Goal: Find specific page/section: Find specific page/section

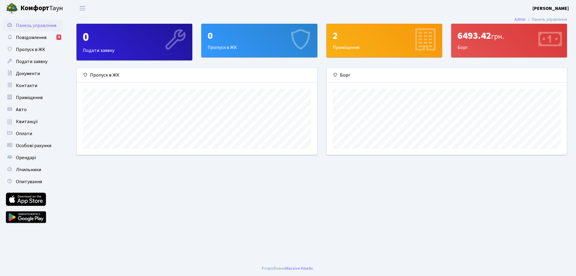
scroll to position [87, 240]
click at [34, 38] on span "Повідомлення" at bounding box center [31, 37] width 31 height 7
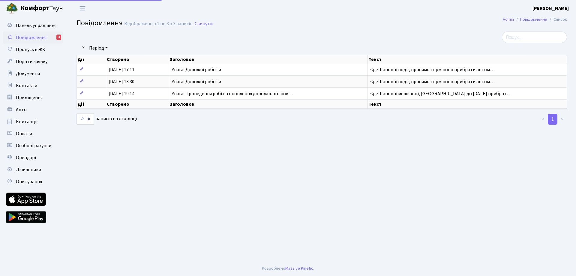
select select "25"
click at [24, 122] on span "Квитанції" at bounding box center [27, 121] width 22 height 7
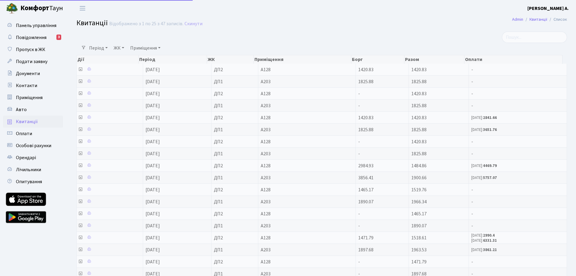
select select "25"
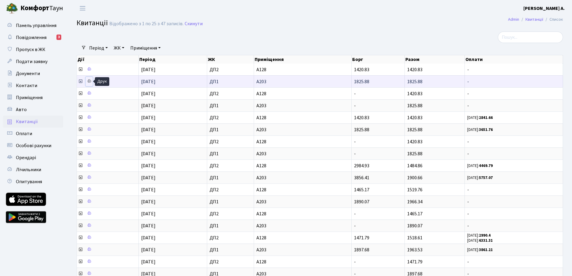
click at [89, 81] on icon at bounding box center [89, 81] width 4 height 4
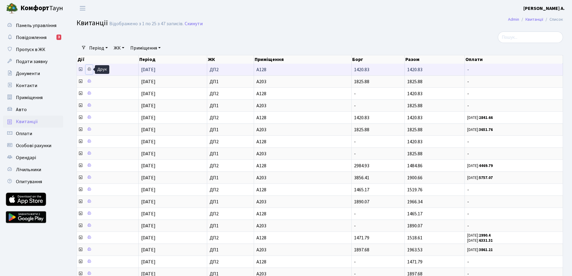
click at [90, 69] on icon at bounding box center [89, 69] width 4 height 4
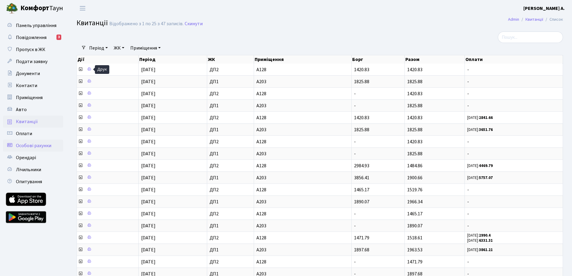
click at [23, 145] on span "Особові рахунки" at bounding box center [33, 145] width 35 height 7
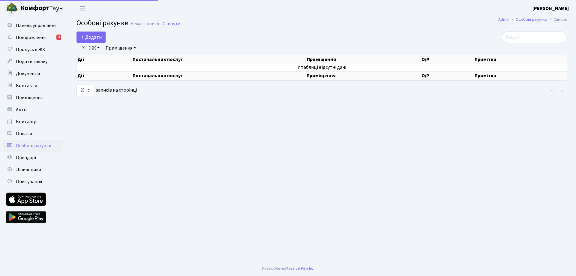
select select "25"
click at [28, 134] on span "Оплати" at bounding box center [24, 133] width 16 height 7
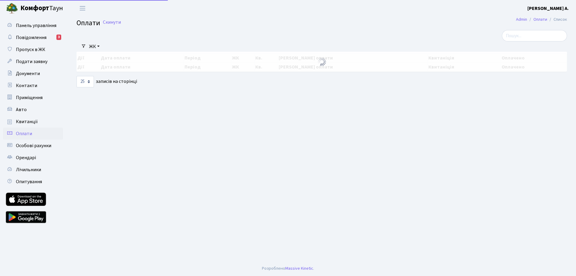
select select "25"
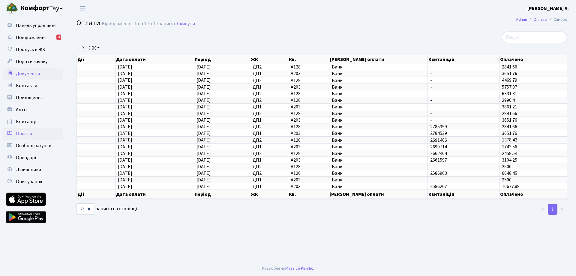
click at [33, 74] on span "Документи" at bounding box center [28, 73] width 24 height 7
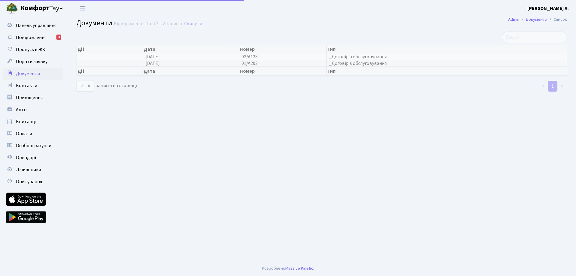
select select "25"
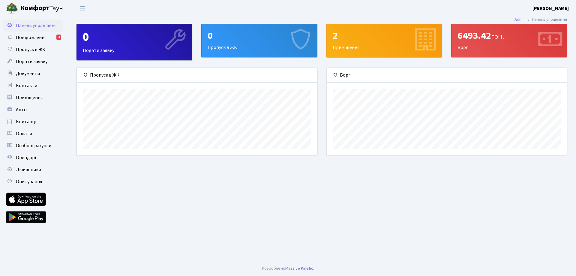
scroll to position [87, 240]
click at [27, 122] on span "Квитанції" at bounding box center [27, 121] width 22 height 7
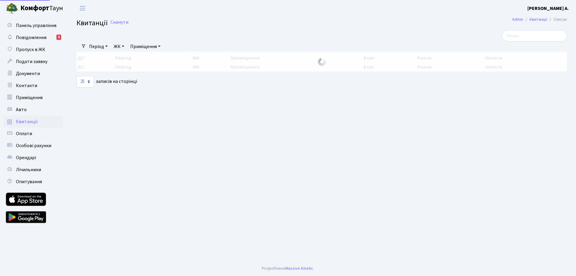
select select "25"
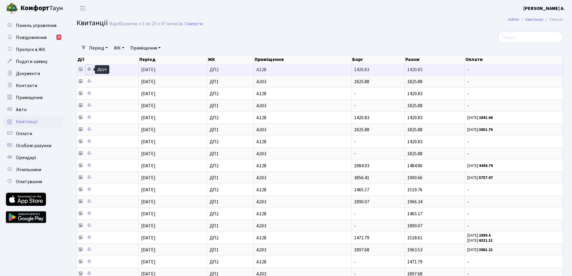
click at [88, 70] on icon at bounding box center [89, 69] width 4 height 4
